Goal: Transaction & Acquisition: Book appointment/travel/reservation

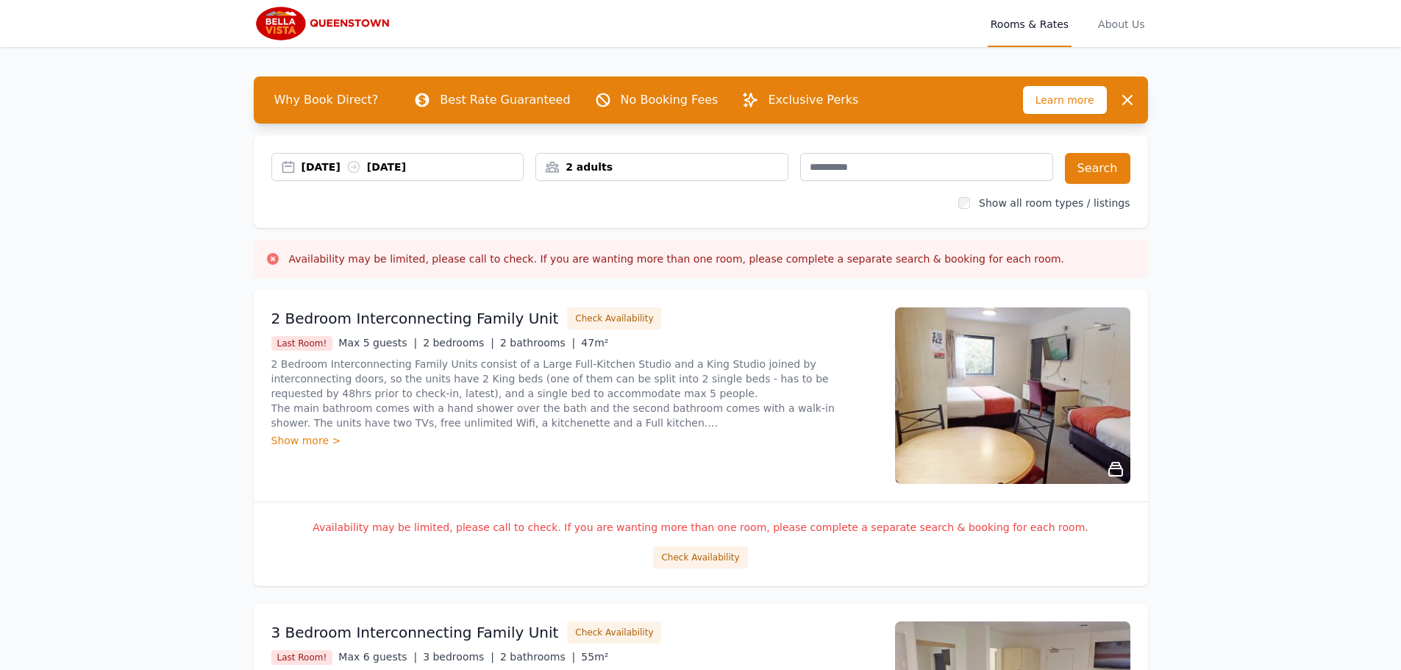
click at [669, 167] on div "2 adults" at bounding box center [661, 167] width 251 height 15
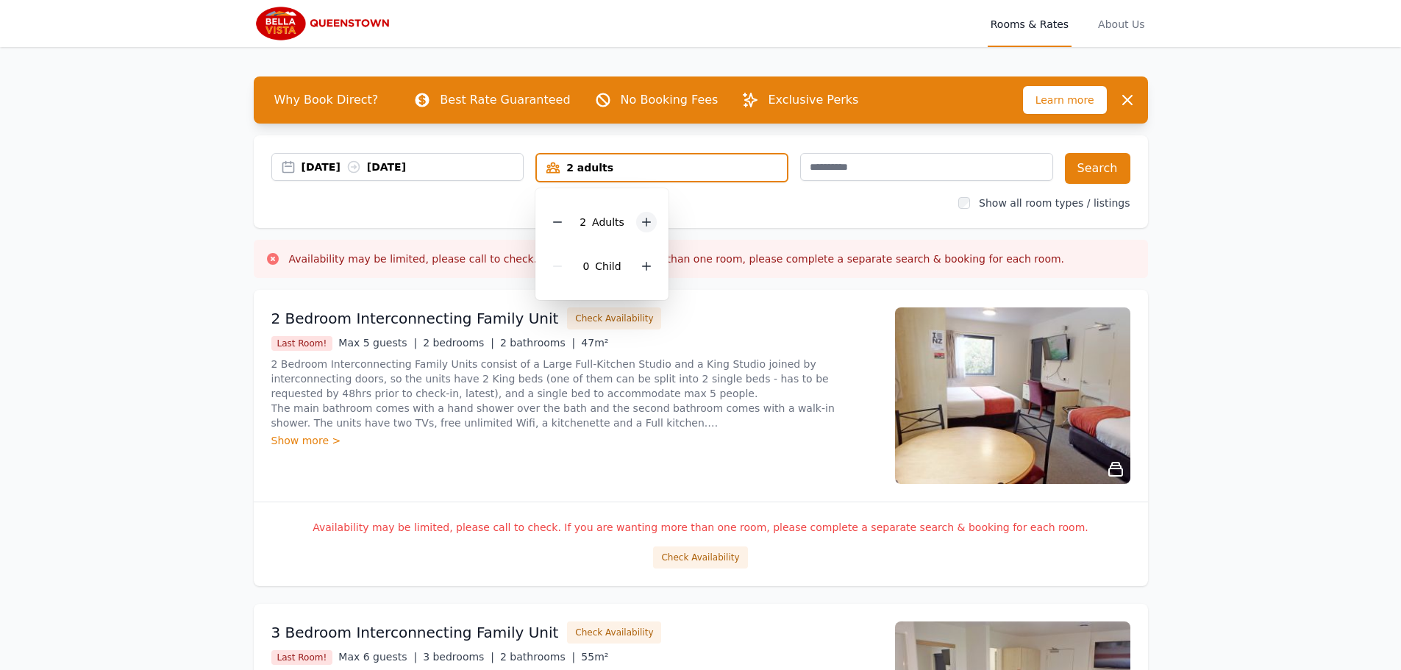
click at [645, 226] on icon at bounding box center [647, 222] width 8 height 8
click at [1108, 174] on button "Search" at bounding box center [1097, 168] width 65 height 31
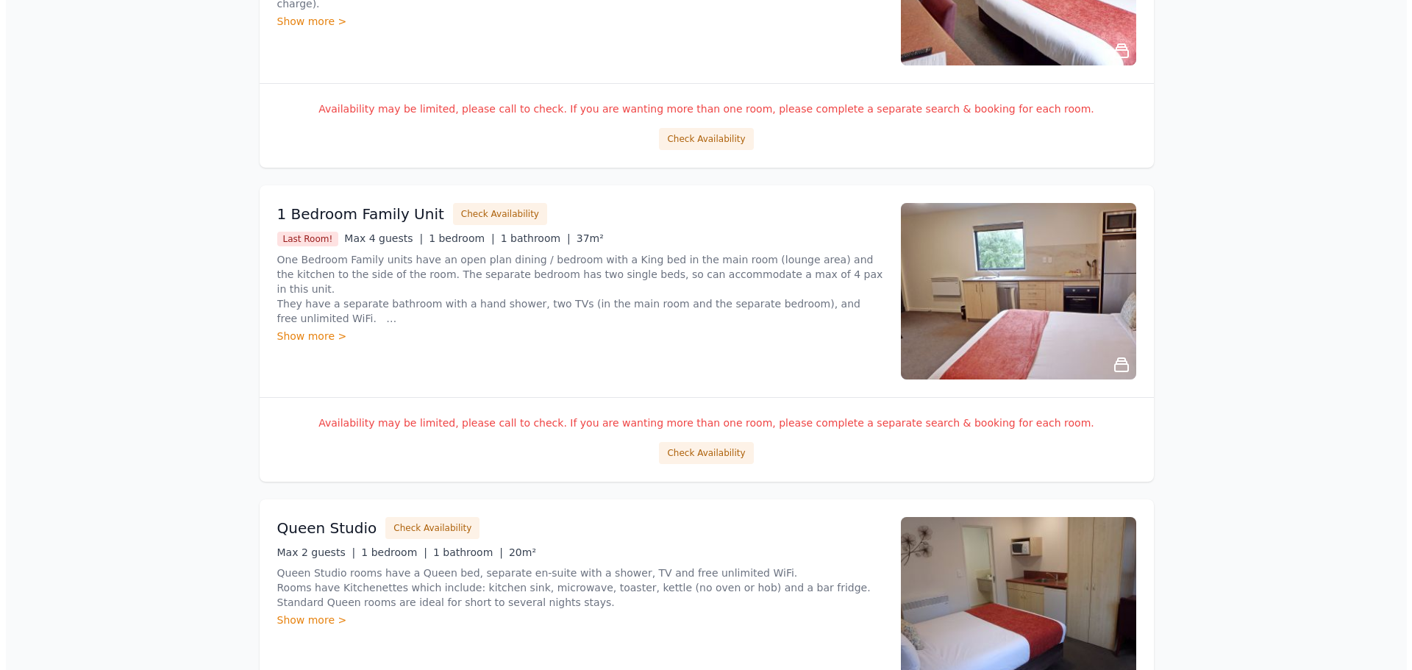
scroll to position [1985, 0]
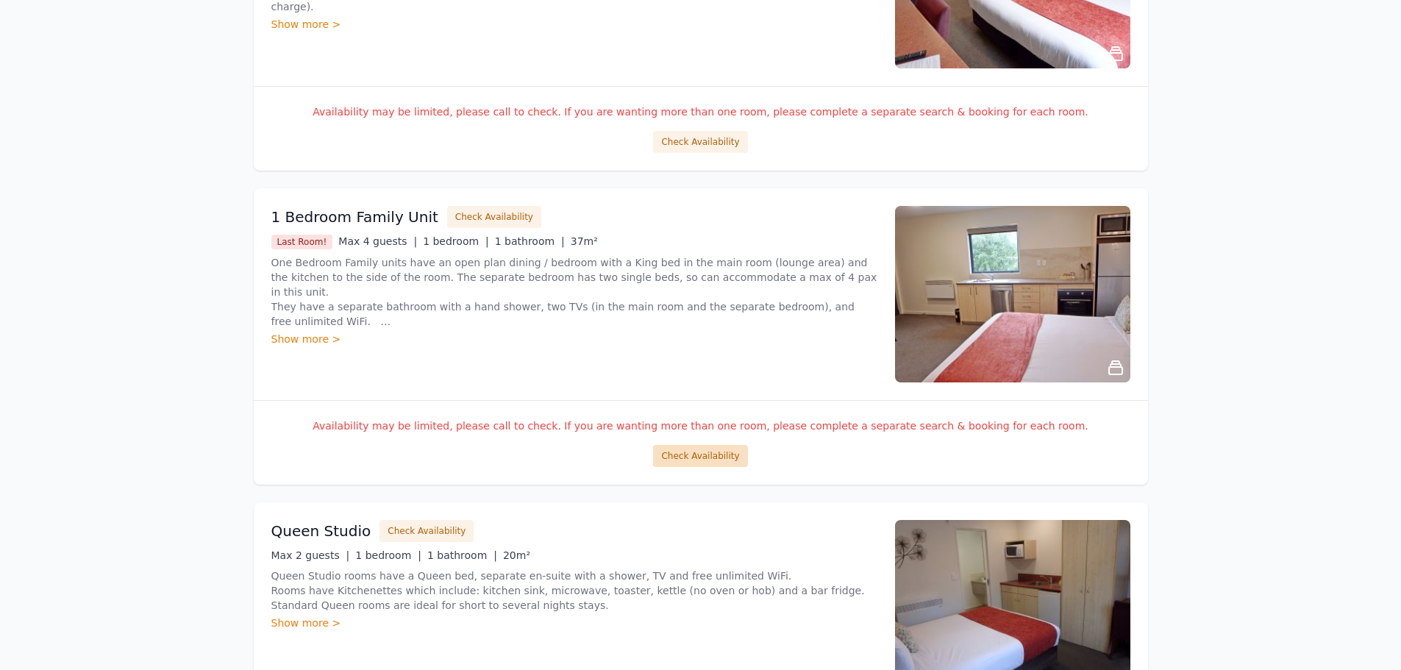
click at [692, 462] on button "Check Availability" at bounding box center [700, 456] width 94 height 22
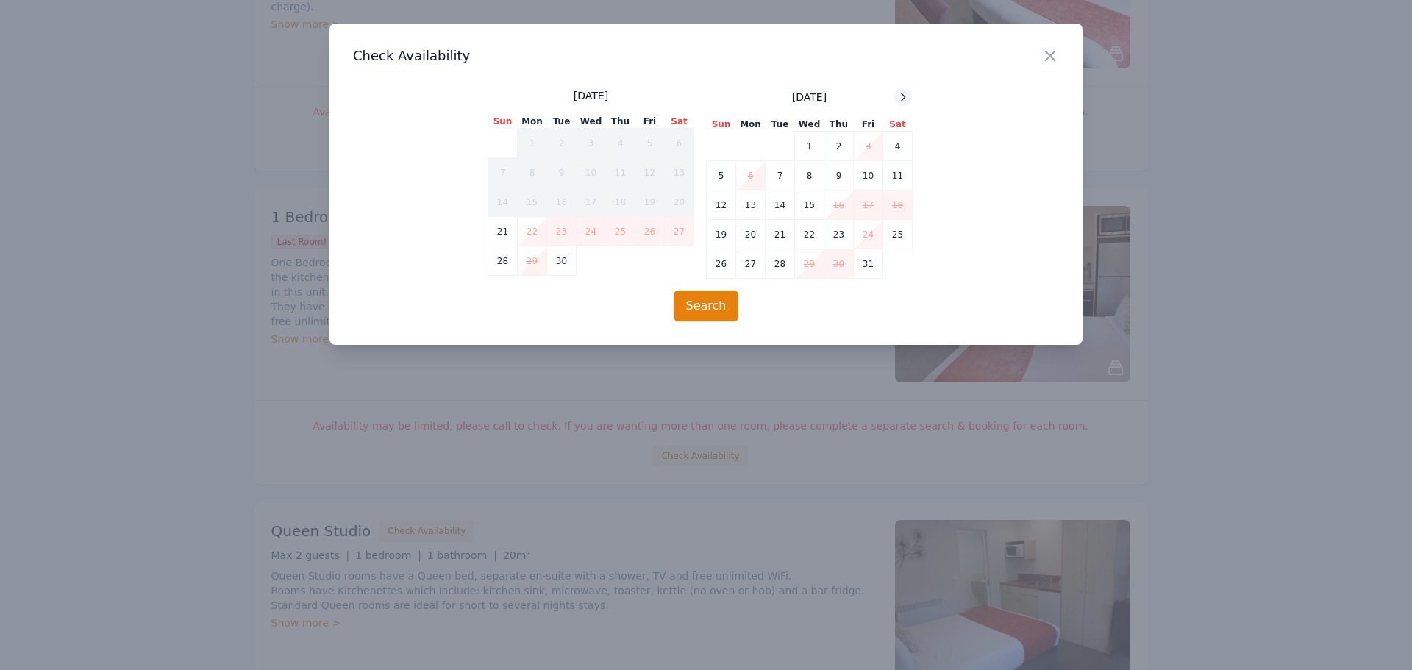
click at [904, 92] on icon at bounding box center [903, 97] width 12 height 12
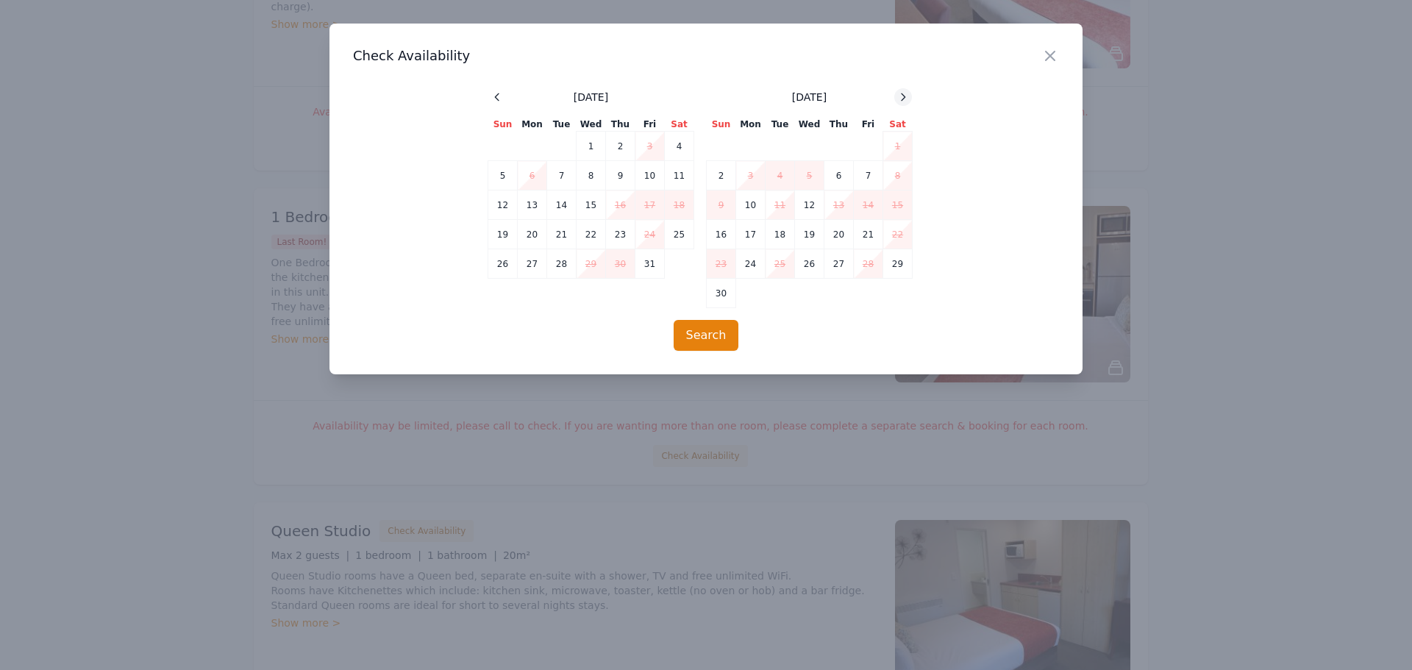
click at [904, 93] on icon at bounding box center [903, 97] width 12 height 12
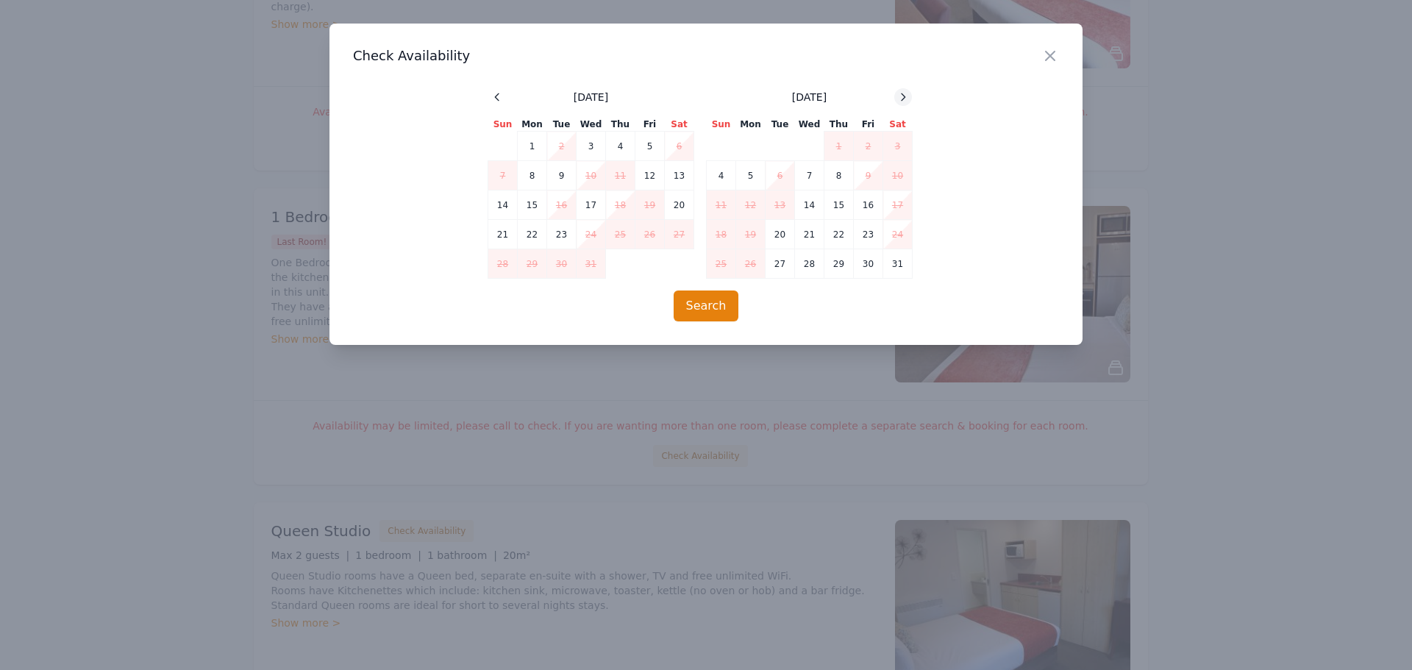
click at [904, 93] on icon at bounding box center [903, 97] width 12 height 12
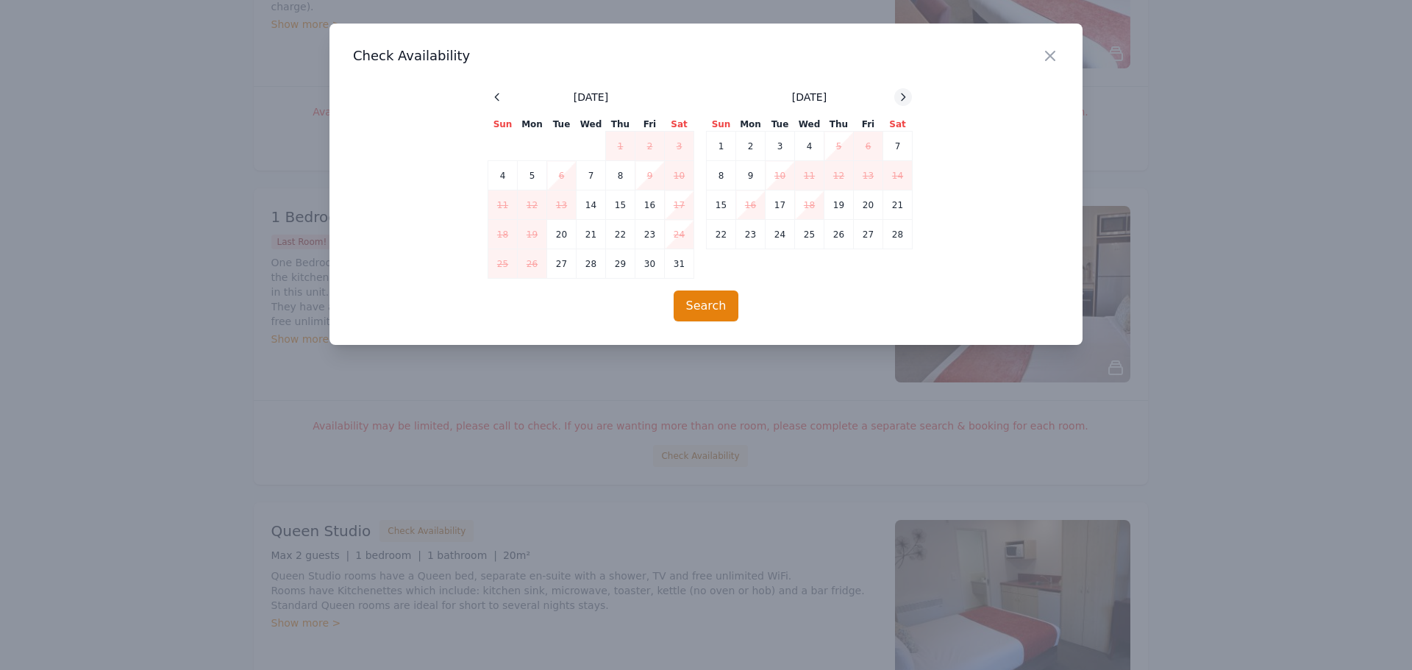
click at [904, 93] on icon at bounding box center [903, 97] width 12 height 12
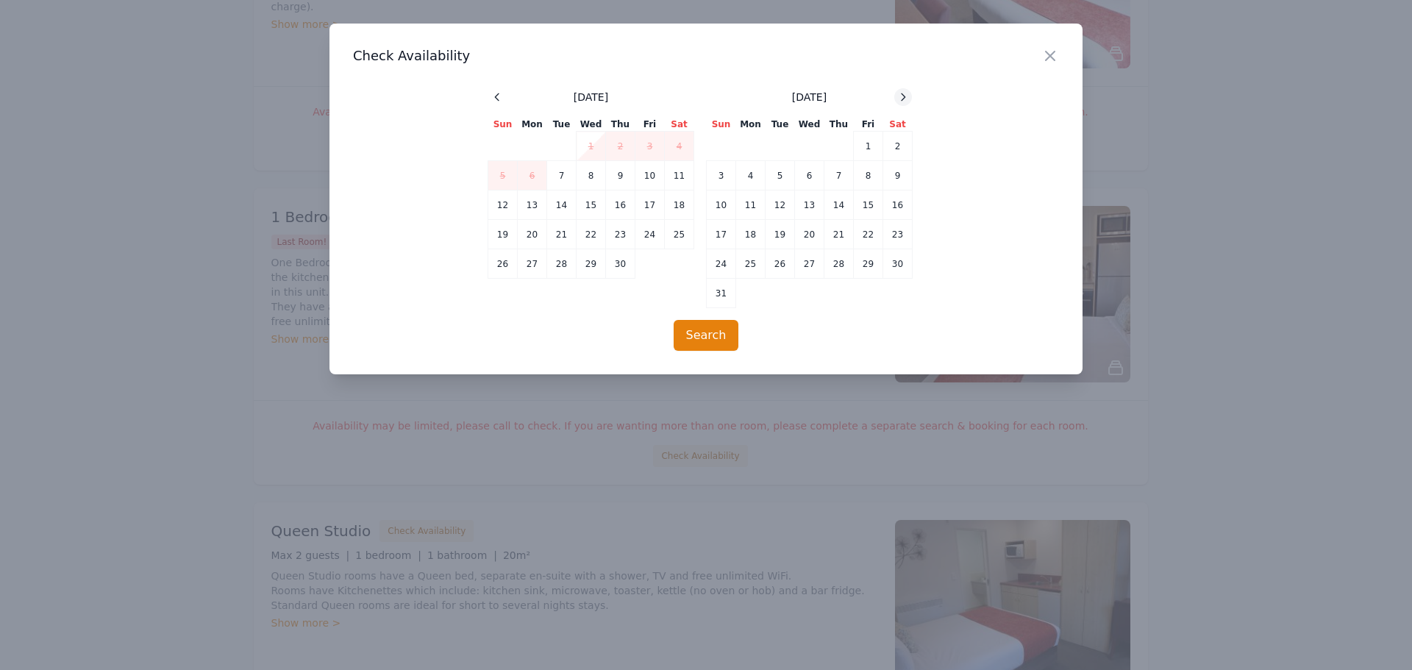
click at [904, 93] on icon at bounding box center [903, 97] width 12 height 12
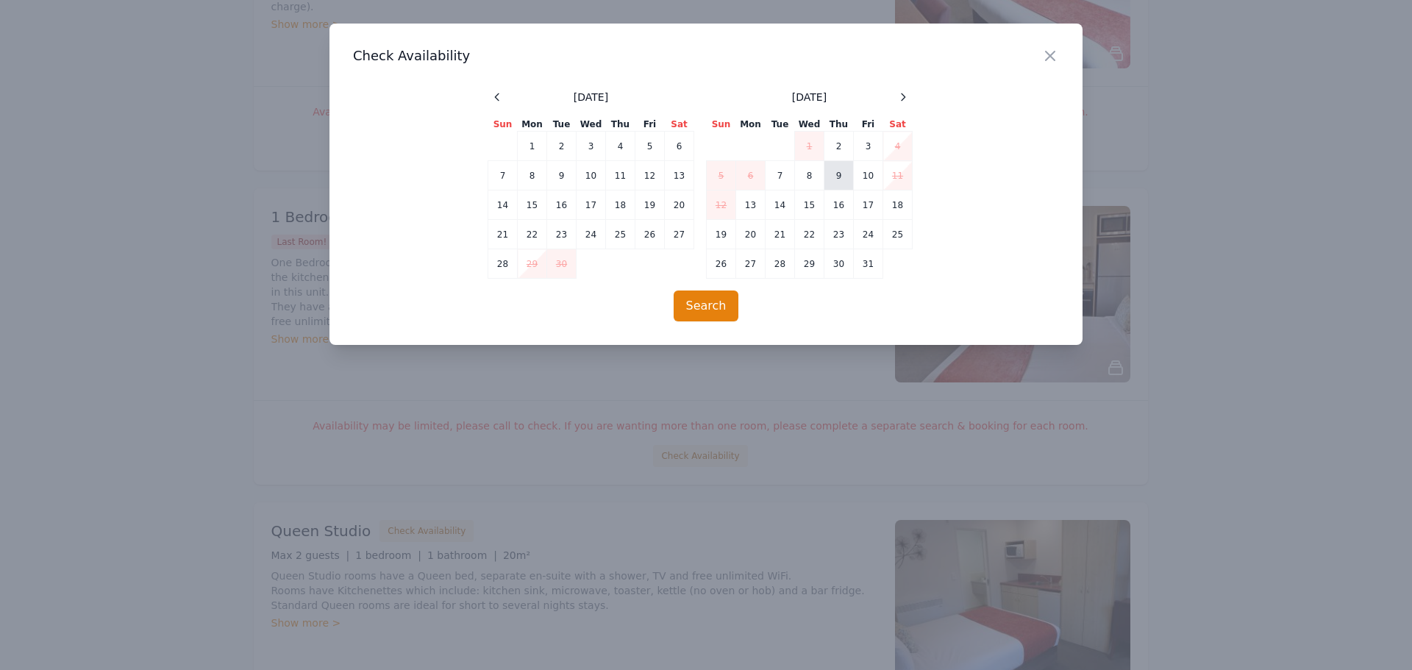
click at [831, 174] on td "9" at bounding box center [838, 175] width 29 height 29
click at [861, 172] on td "10" at bounding box center [868, 175] width 29 height 29
click at [696, 307] on button "Search" at bounding box center [705, 305] width 65 height 31
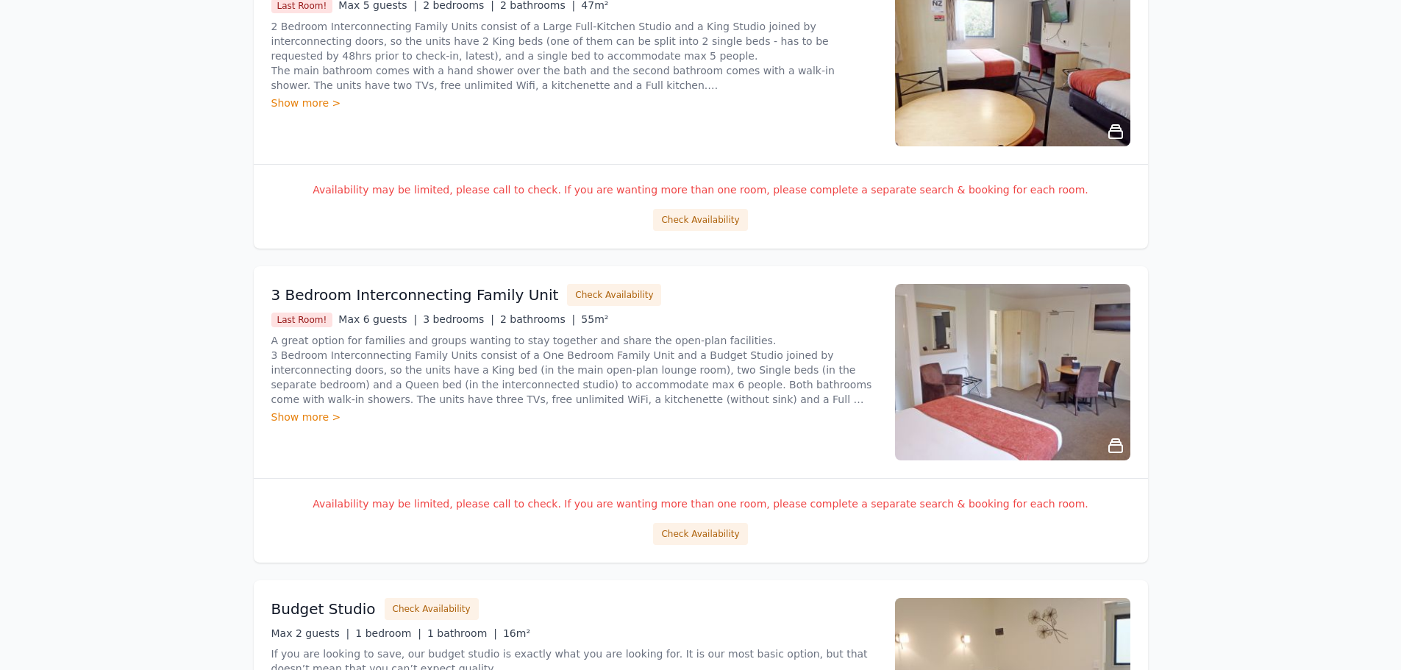
scroll to position [0, 0]
